Goal: Transaction & Acquisition: Book appointment/travel/reservation

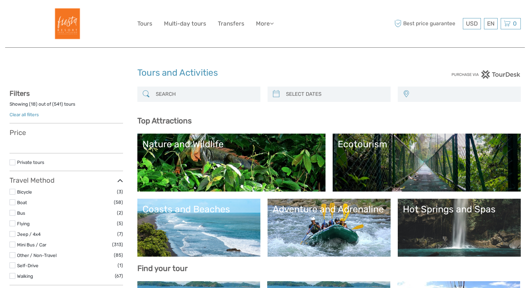
select select
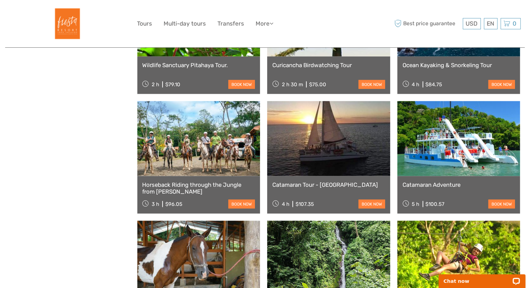
scroll to position [646, 0]
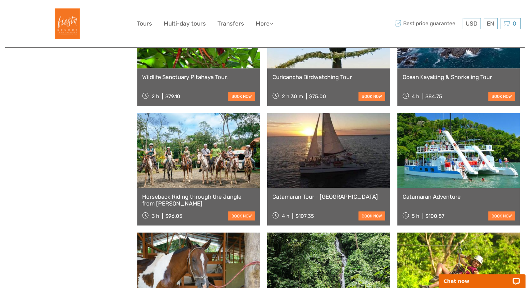
click at [335, 159] on link at bounding box center [328, 150] width 123 height 75
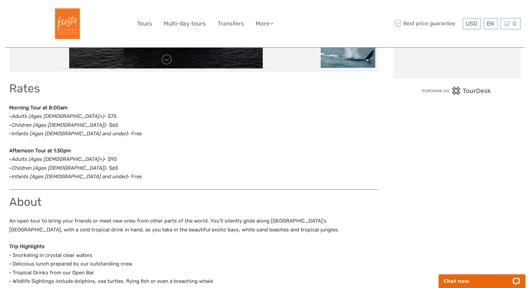
scroll to position [233, 0]
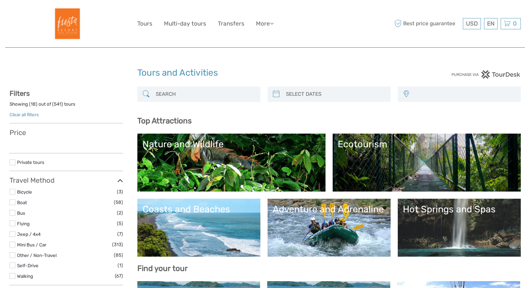
select select
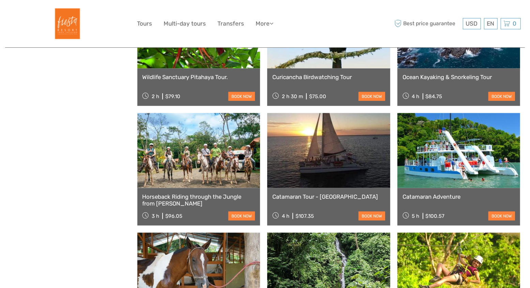
select select
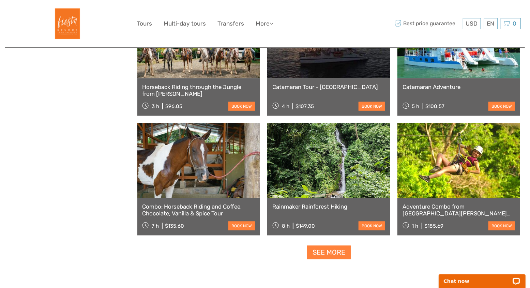
scroll to position [756, 0]
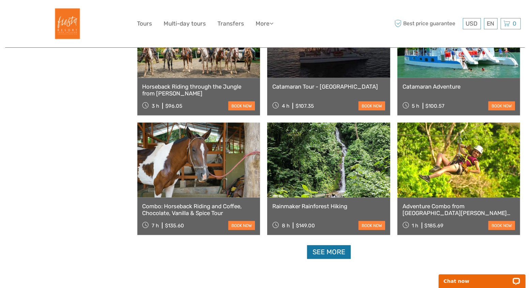
click at [327, 253] on link "See more" at bounding box center [329, 252] width 44 height 14
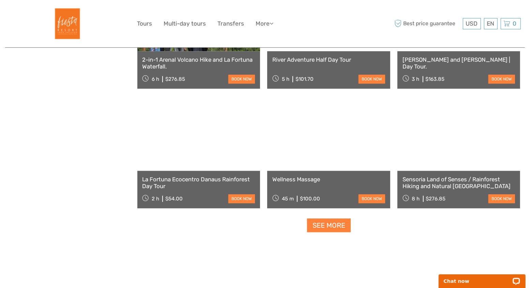
scroll to position [1365, 0]
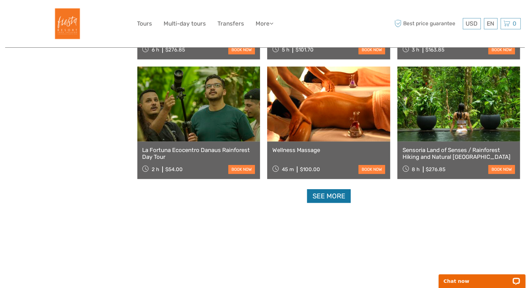
click at [343, 193] on link "See more" at bounding box center [329, 196] width 44 height 14
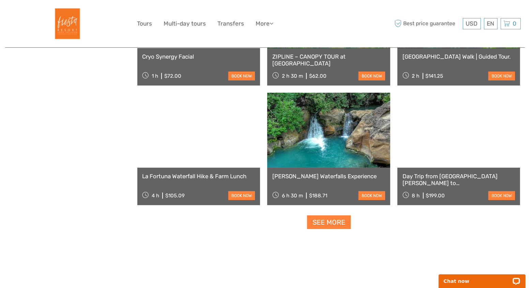
scroll to position [2057, 0]
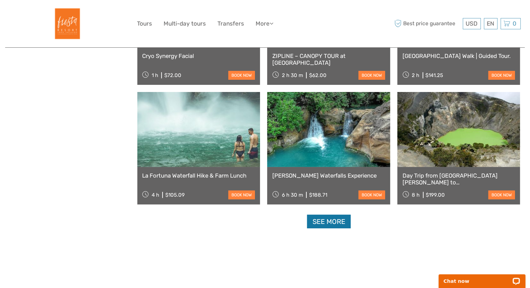
click at [336, 221] on link "See more" at bounding box center [329, 222] width 44 height 14
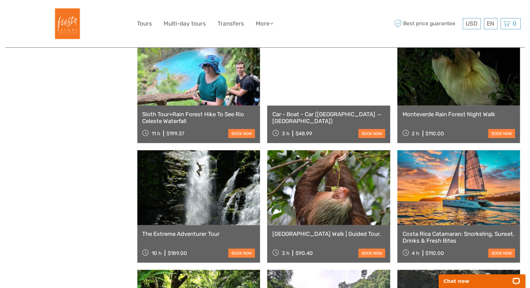
scroll to position [2372, 0]
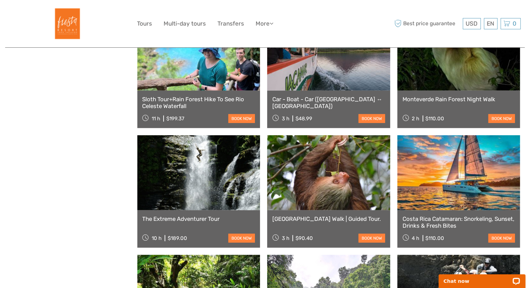
click at [470, 175] on link at bounding box center [458, 172] width 123 height 75
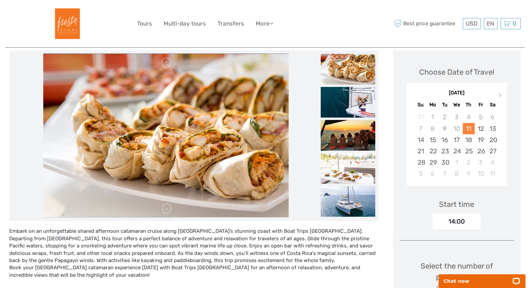
scroll to position [83, 0]
click at [168, 206] on link at bounding box center [166, 208] width 11 height 11
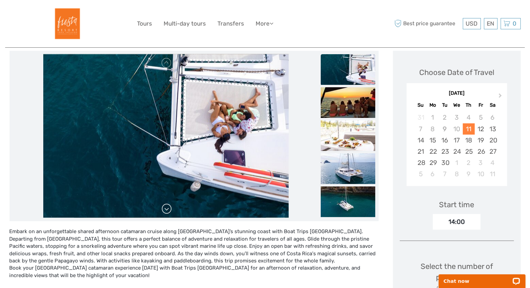
click at [168, 206] on link at bounding box center [166, 208] width 11 height 11
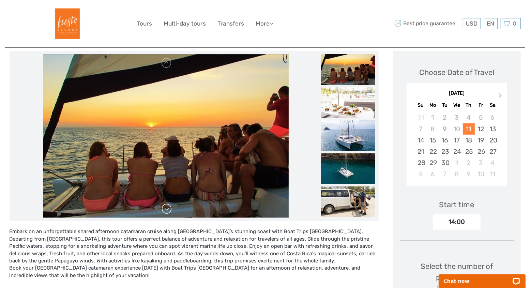
click at [168, 206] on link at bounding box center [166, 208] width 11 height 11
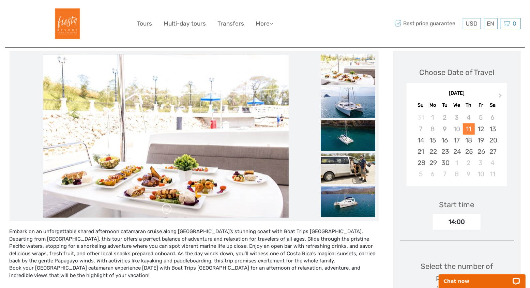
click at [168, 206] on link at bounding box center [166, 208] width 11 height 11
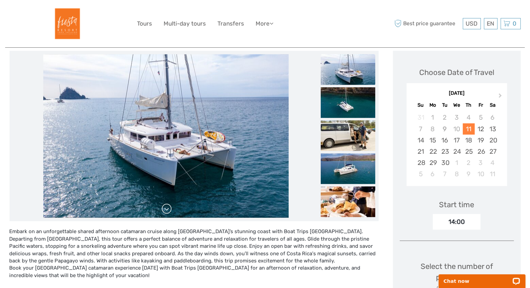
click at [168, 206] on link at bounding box center [166, 208] width 11 height 11
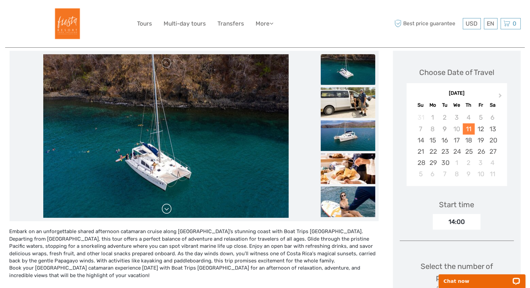
click at [168, 206] on link at bounding box center [166, 208] width 11 height 11
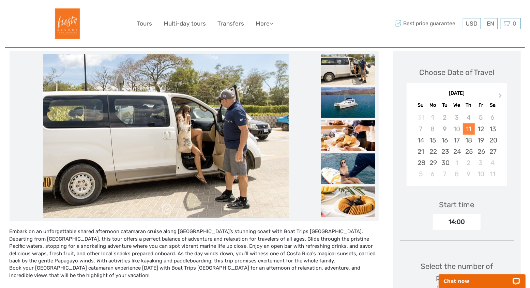
click at [168, 206] on link at bounding box center [166, 208] width 11 height 11
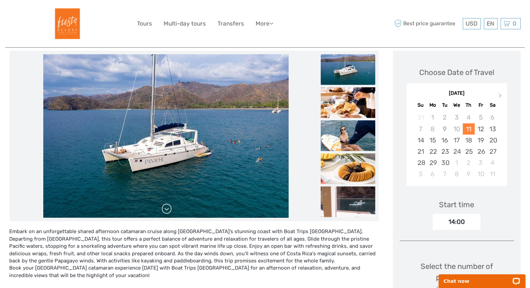
click at [168, 206] on link at bounding box center [166, 208] width 11 height 11
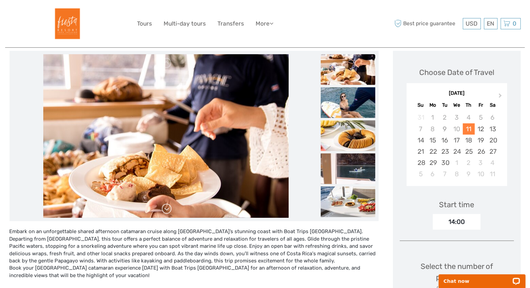
click at [168, 206] on link at bounding box center [166, 208] width 11 height 11
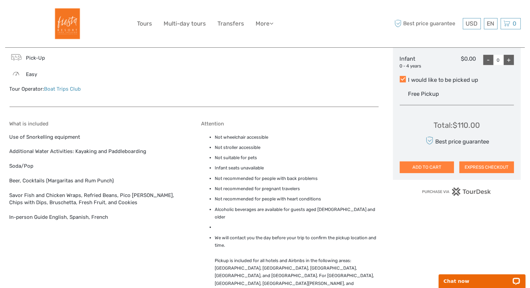
scroll to position [370, 0]
